Goal: Information Seeking & Learning: Learn about a topic

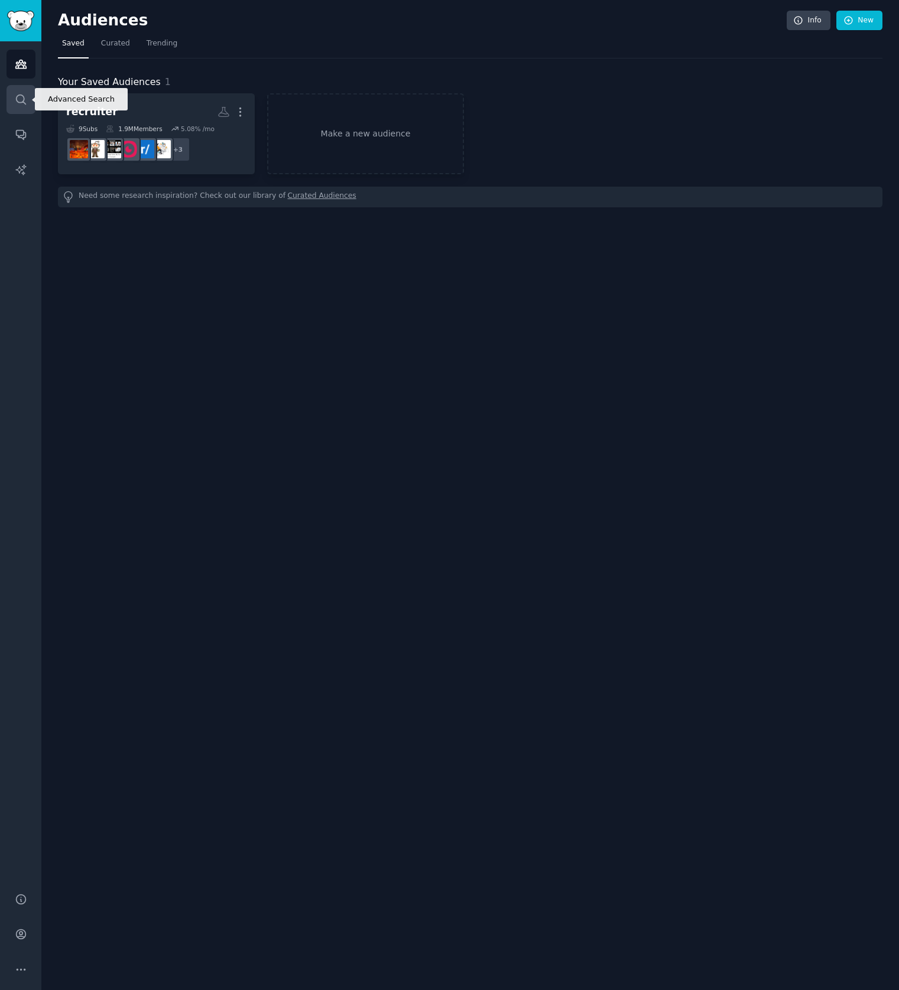
click at [31, 93] on link "Search" at bounding box center [20, 99] width 29 height 29
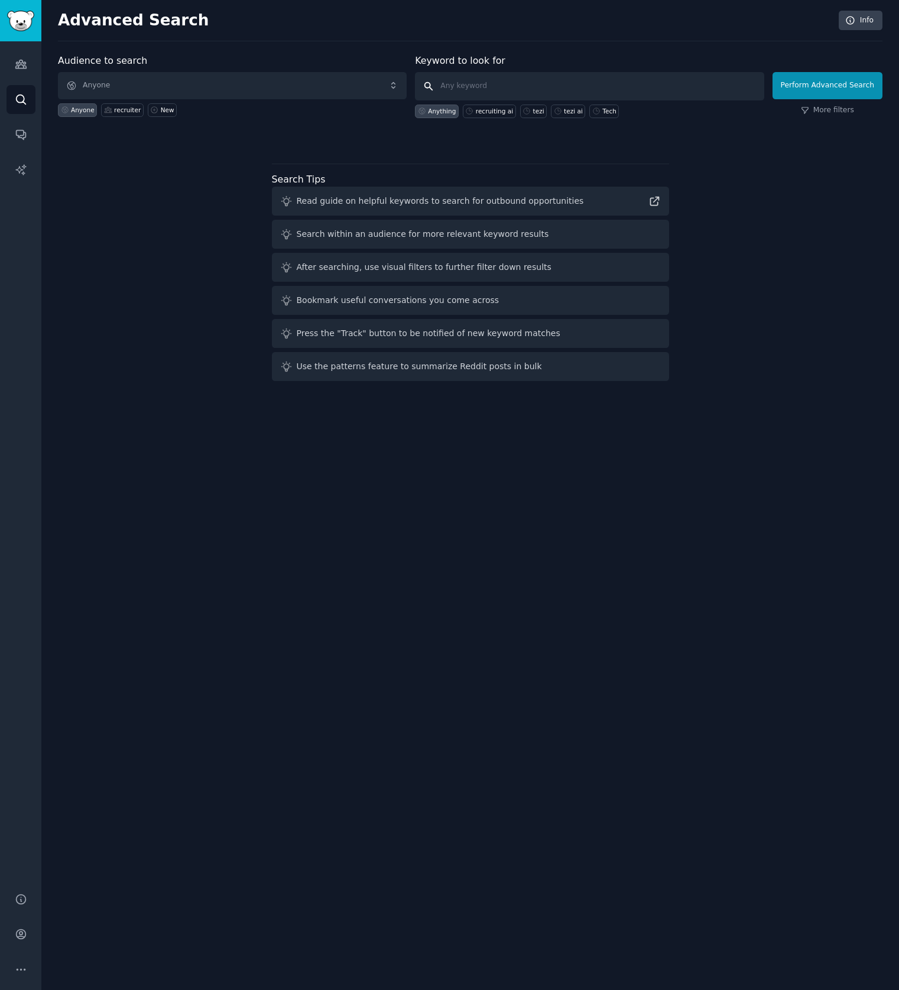
click at [525, 88] on input "text" at bounding box center [589, 86] width 349 height 28
type input "juicebox"
click button "Perform Advanced Search" at bounding box center [827, 85] width 110 height 27
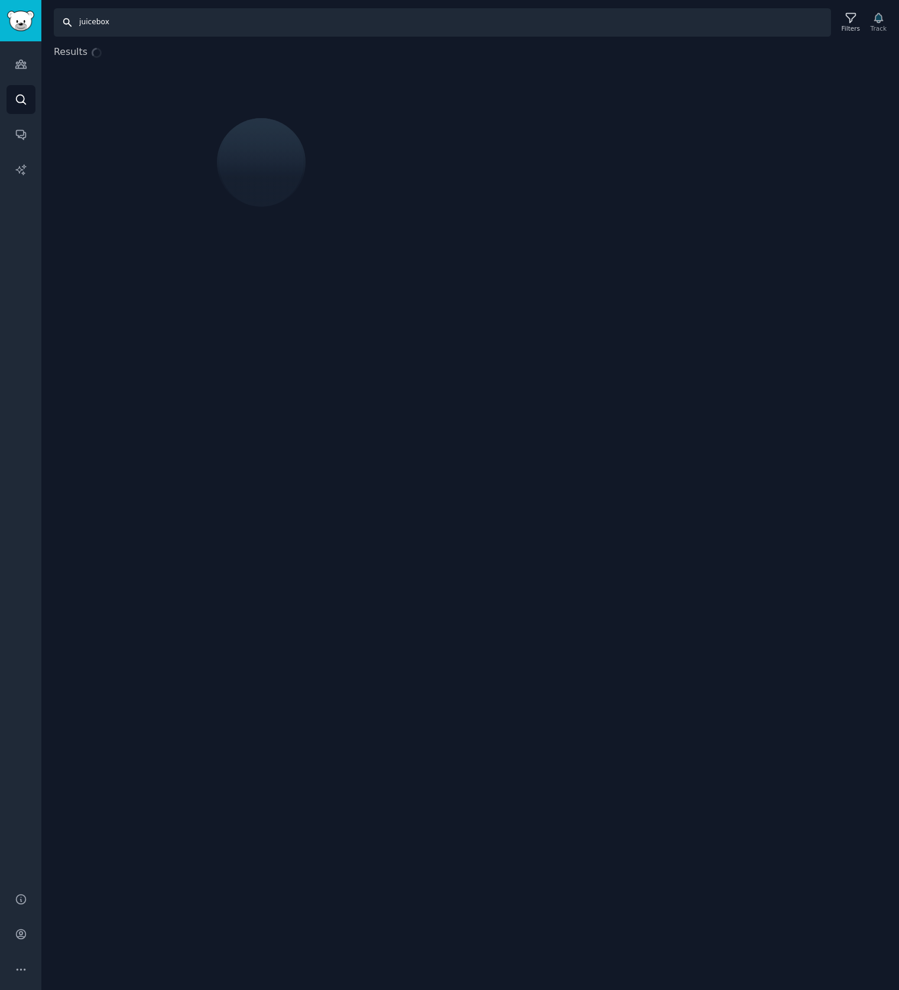
click at [168, 26] on input "juicebox" at bounding box center [442, 22] width 777 height 28
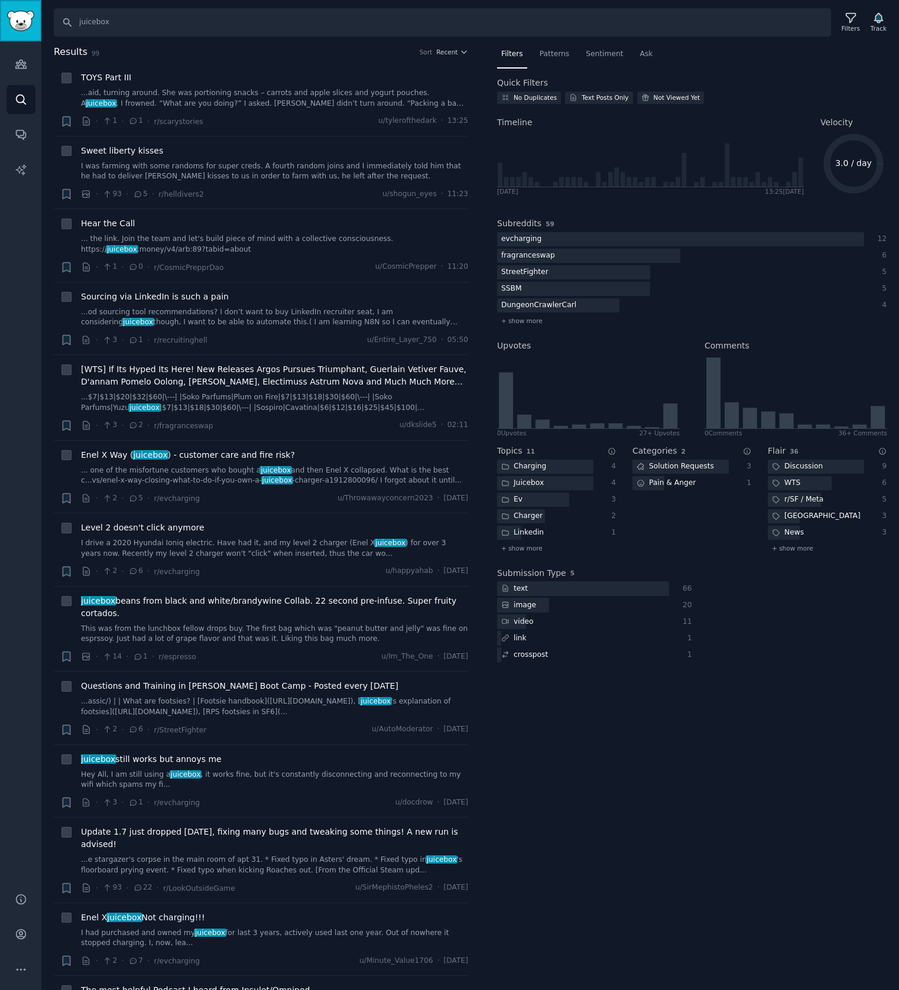
click at [32, 31] on link "Sidebar" at bounding box center [20, 20] width 41 height 41
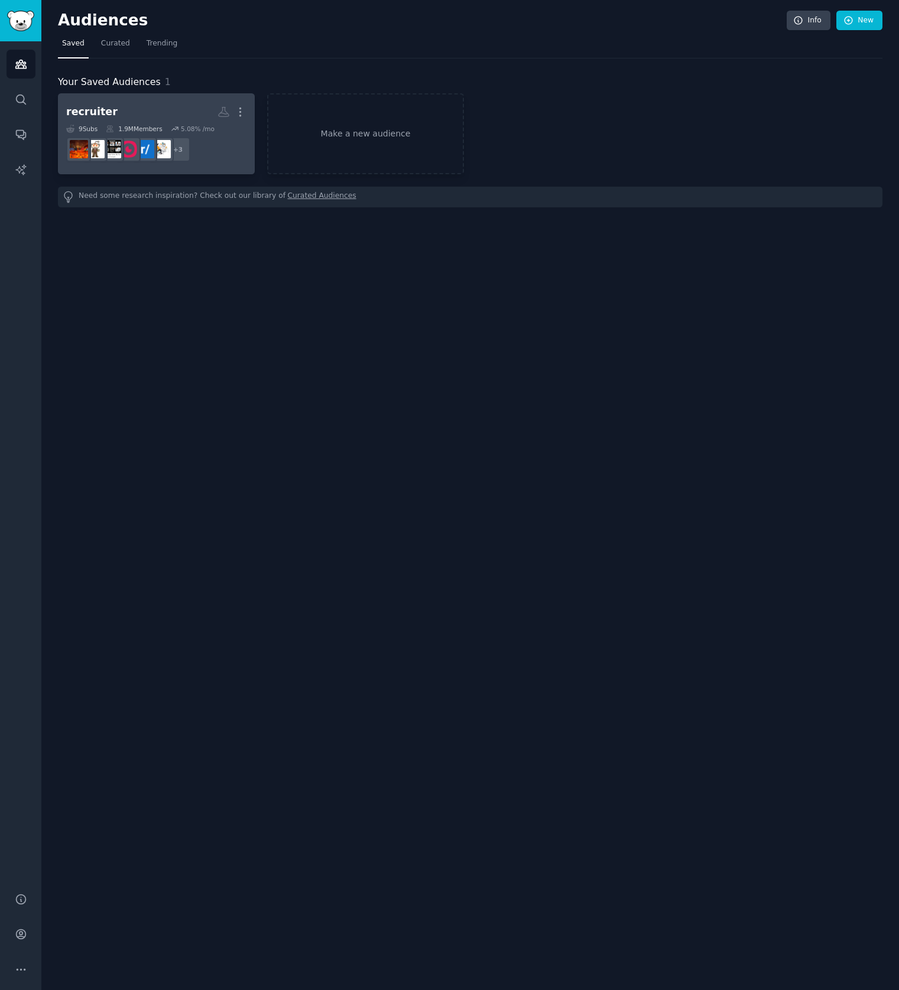
click at [160, 93] on link "recruiter More 9 Sub s 1.9M Members 5.08 % /mo + 3" at bounding box center [156, 133] width 197 height 81
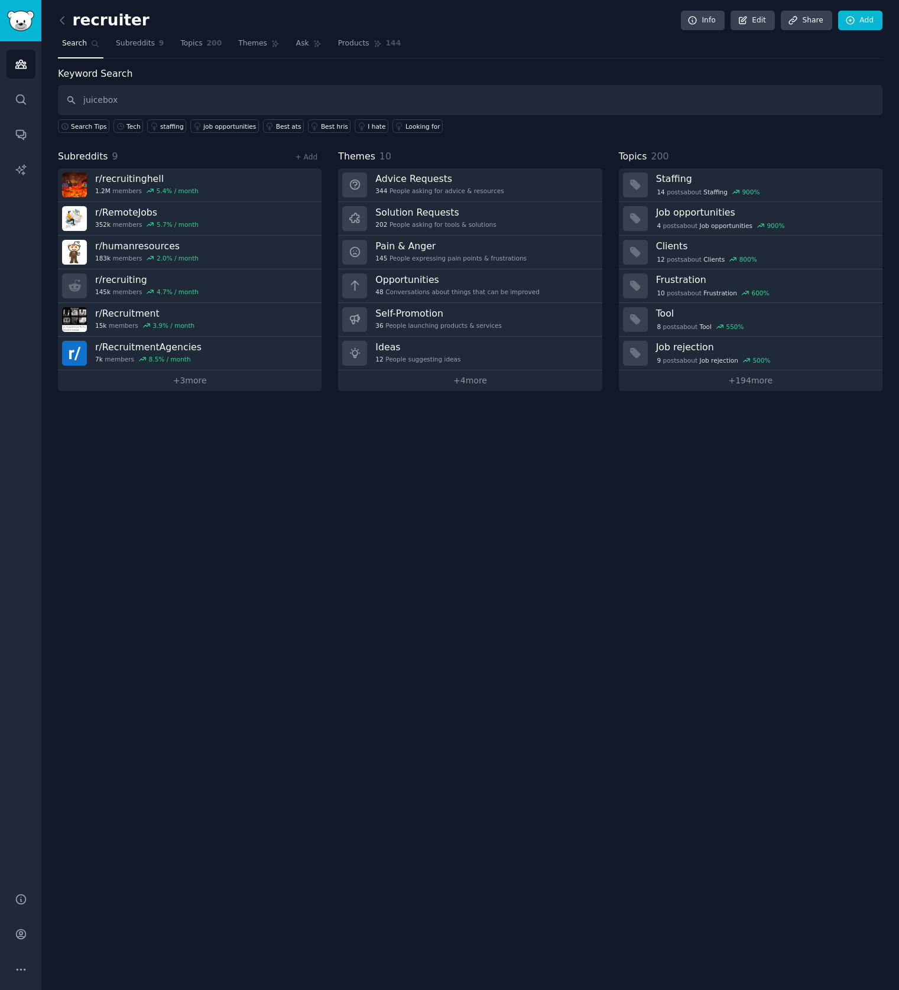
type input "juicebox"
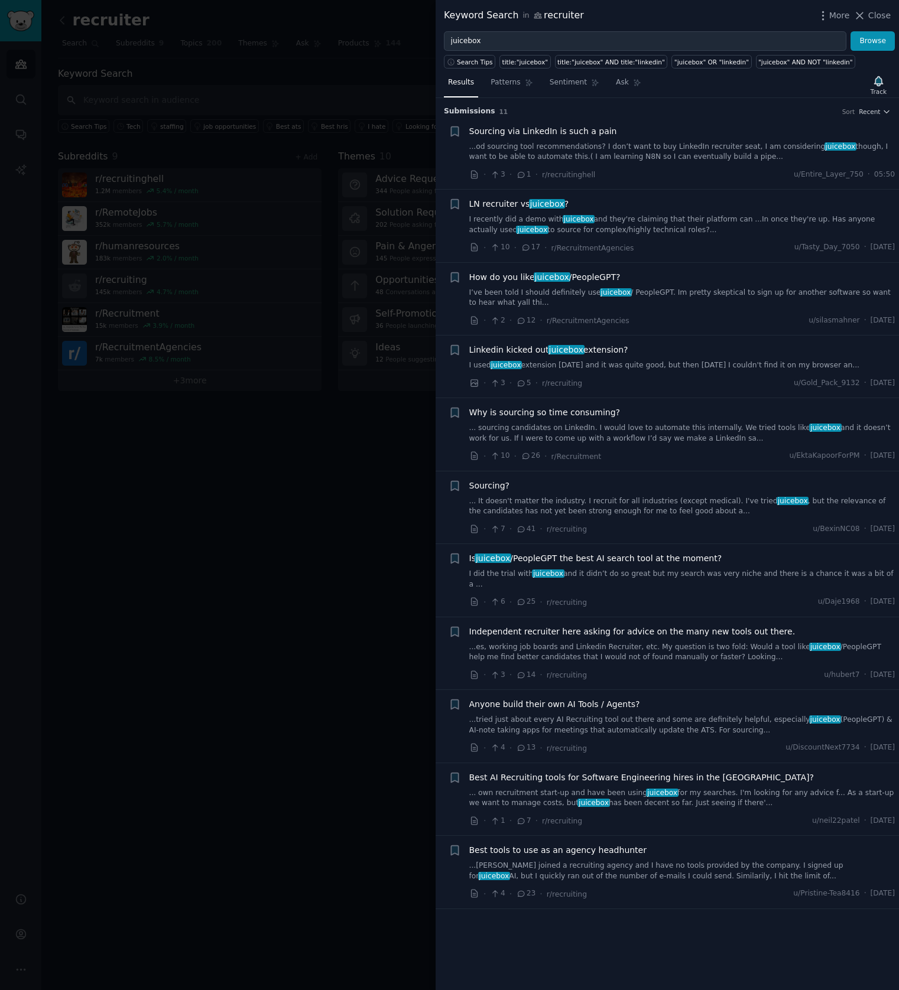
click at [571, 134] on span "Sourcing via LinkedIn is such a pain" at bounding box center [543, 131] width 148 height 12
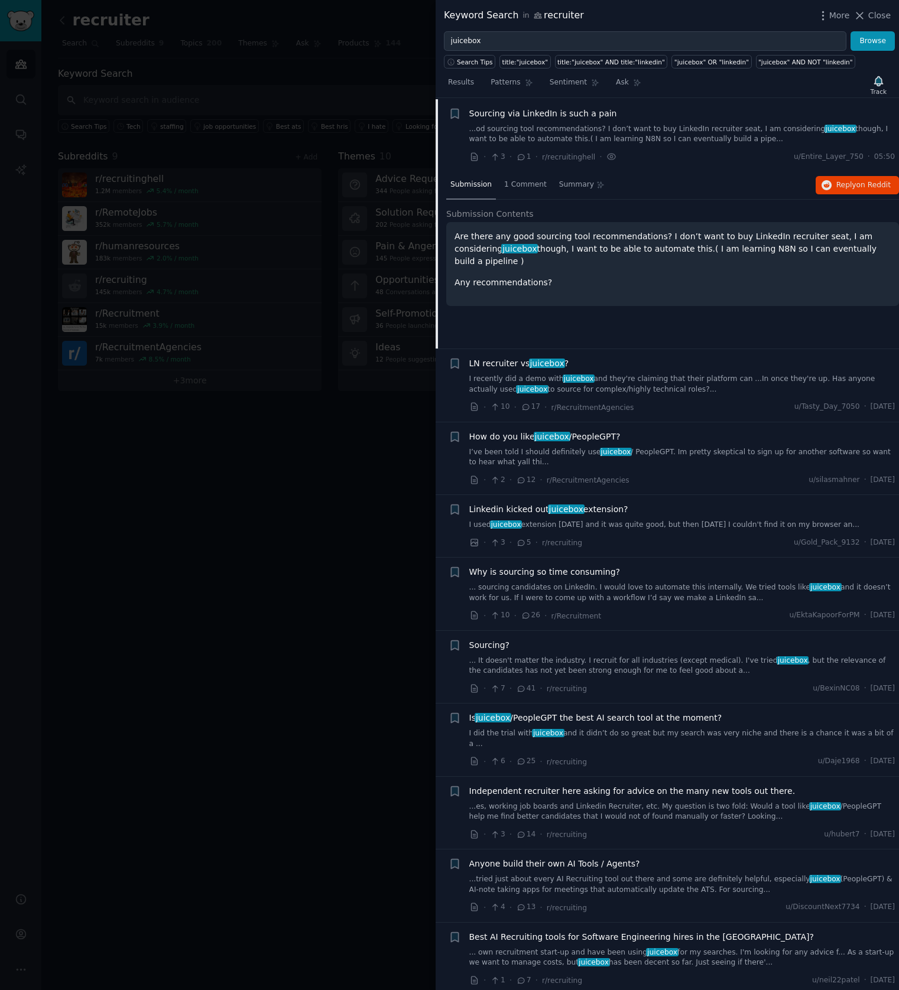
scroll to position [18, 0]
click at [836, 180] on span "Reply on Reddit" at bounding box center [863, 185] width 54 height 11
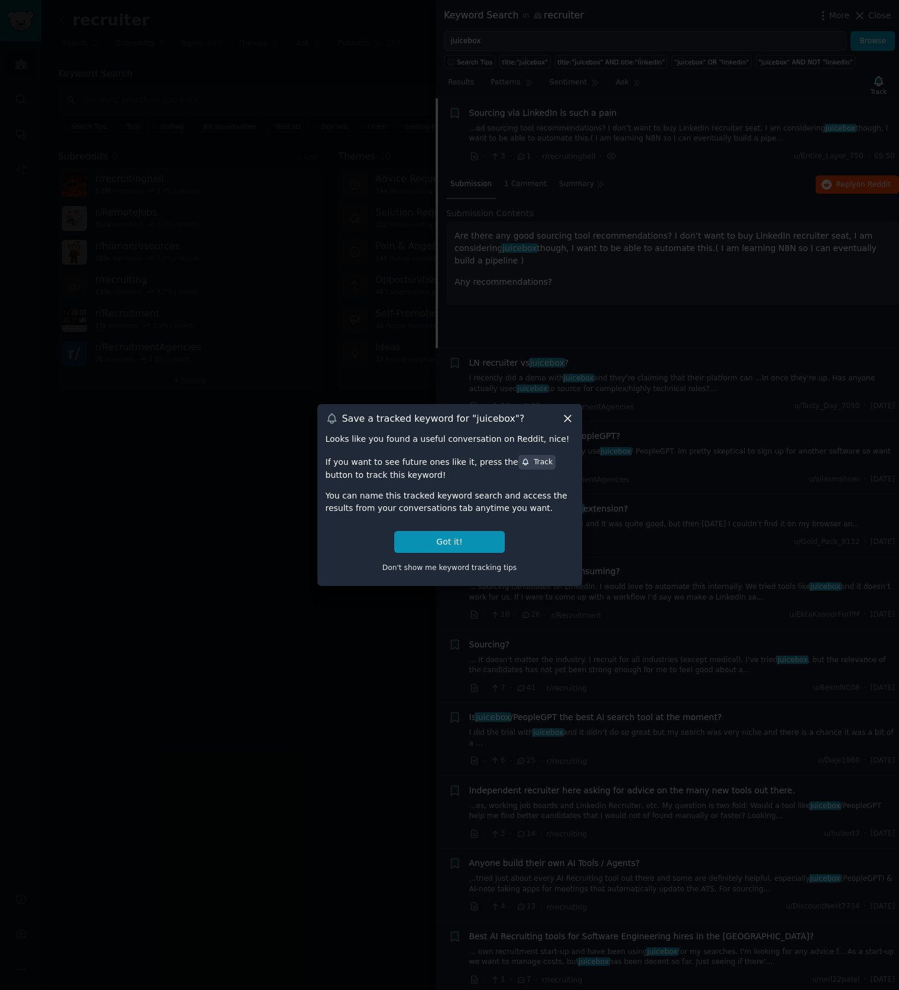
click at [569, 419] on icon at bounding box center [567, 418] width 12 height 12
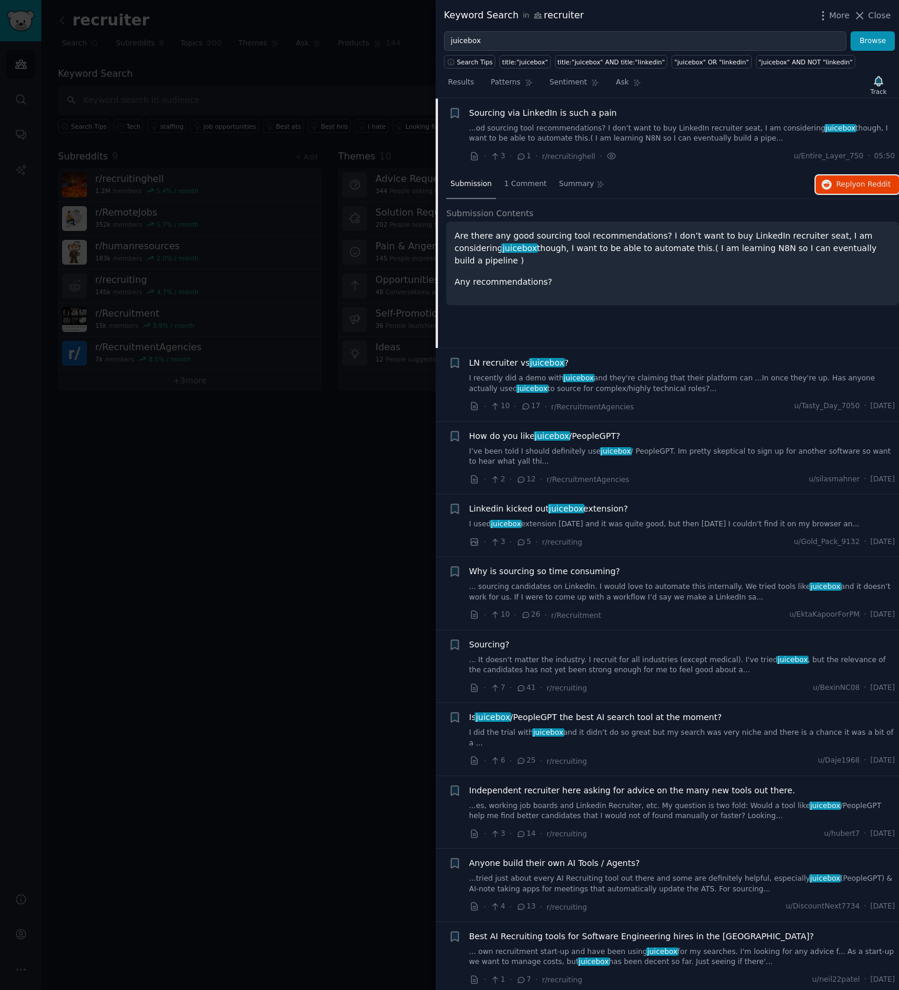
scroll to position [0, 0]
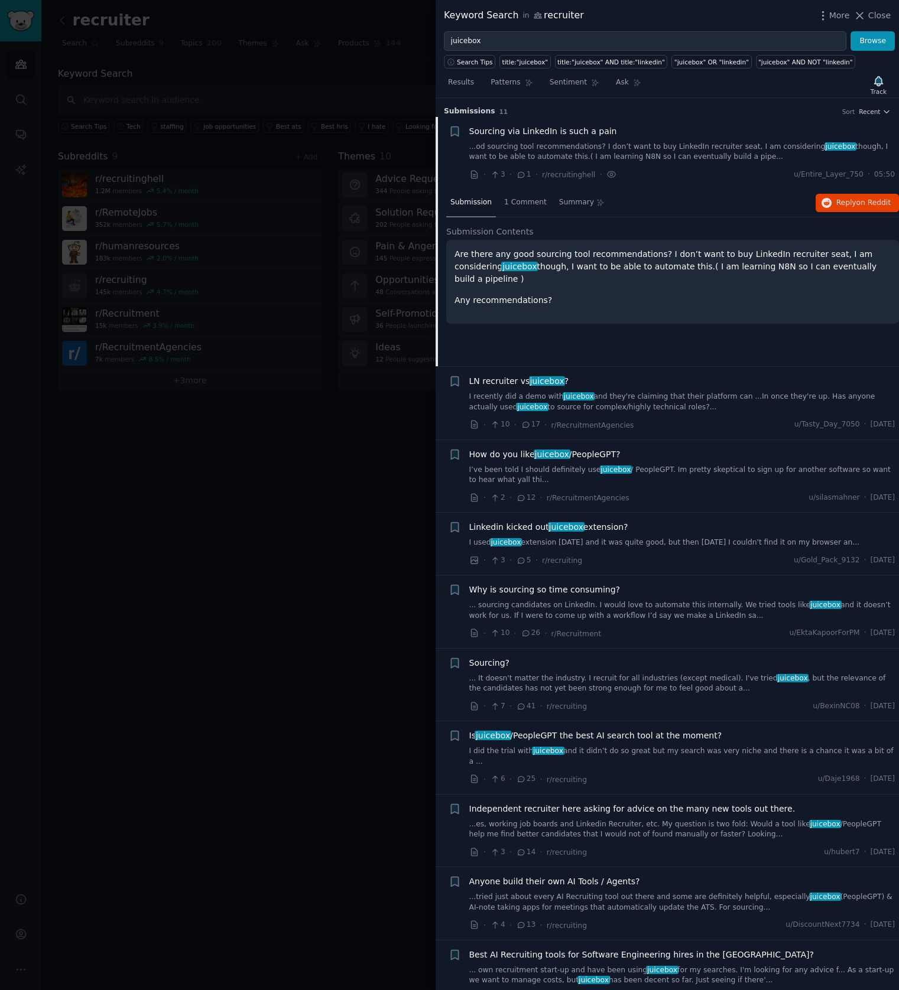
click at [657, 400] on link "I recently did a demo with juicebox and they're claiming that their platform ca…" at bounding box center [682, 402] width 426 height 21
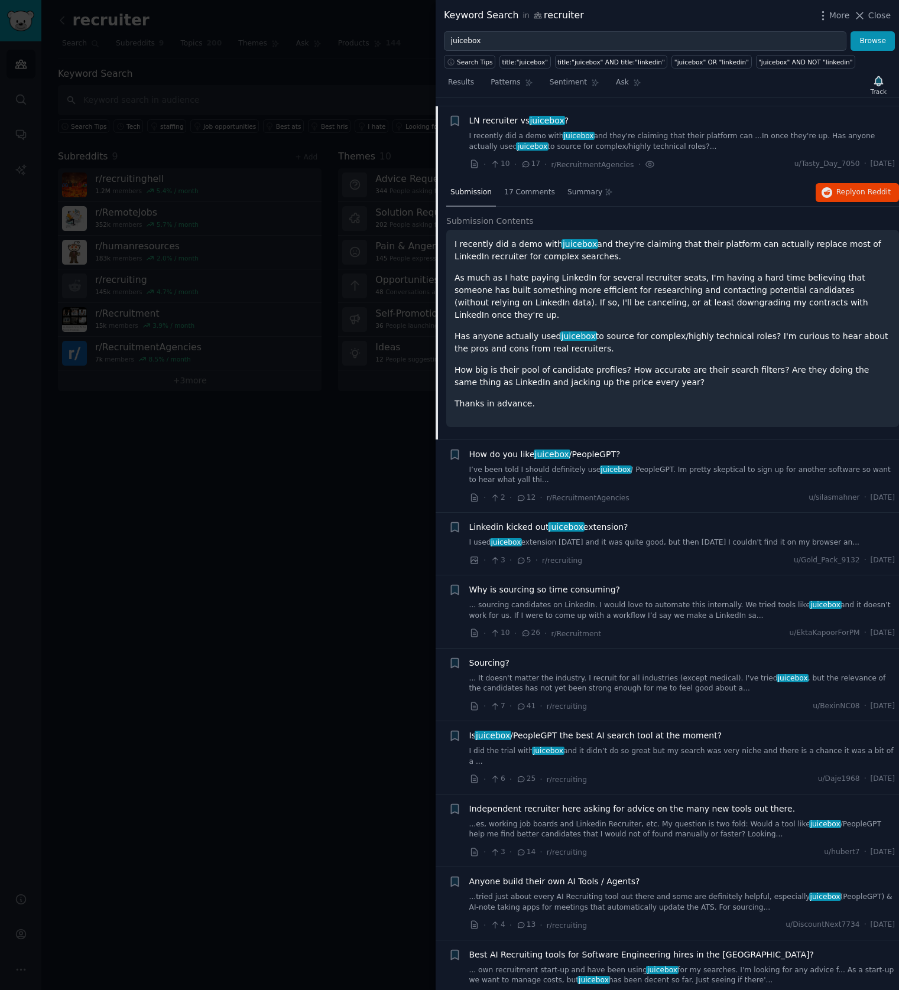
scroll to position [92, 0]
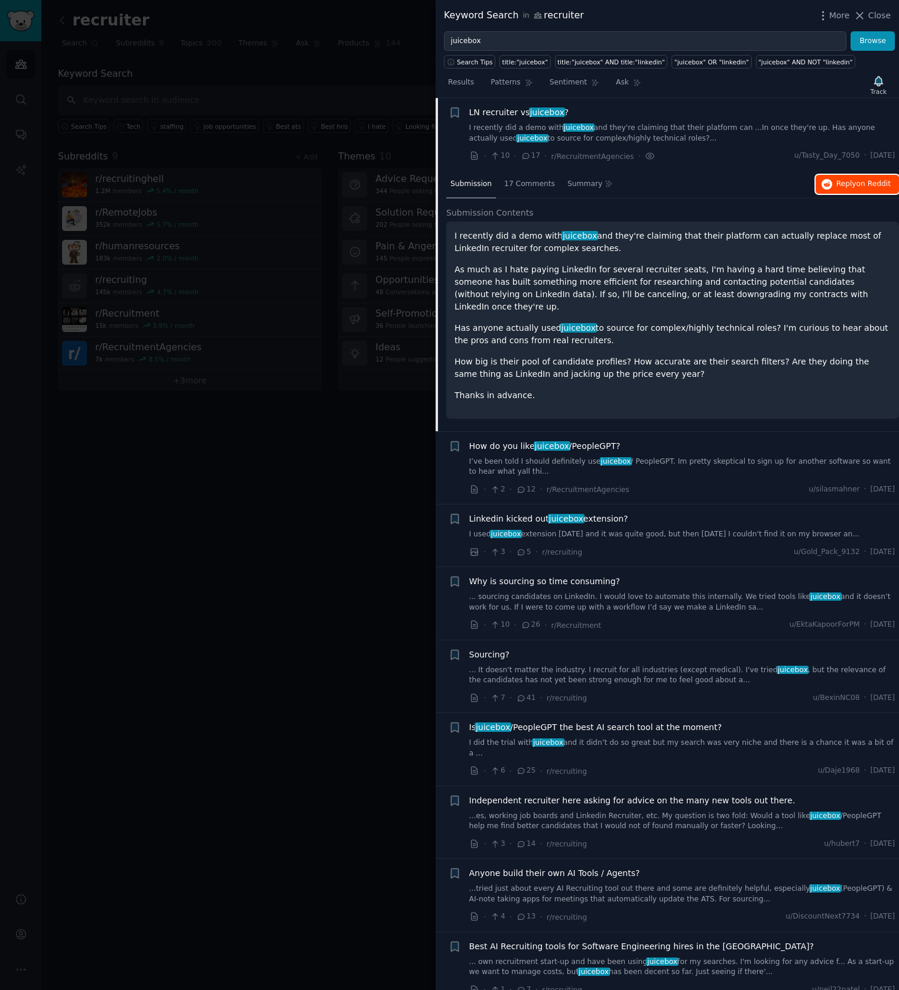
click at [878, 181] on span "on Reddit" at bounding box center [873, 184] width 34 height 8
